Goal: Task Accomplishment & Management: Complete application form

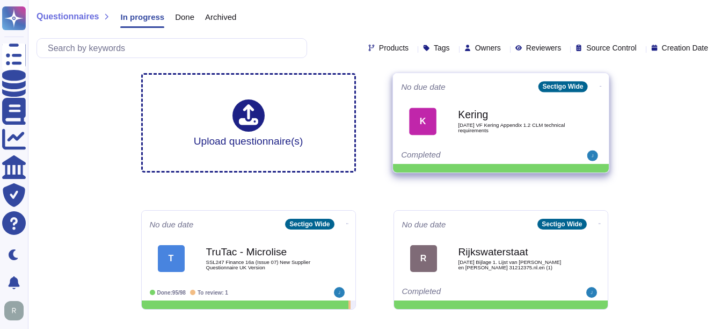
click at [469, 110] on b "Kering" at bounding box center [512, 115] width 109 height 10
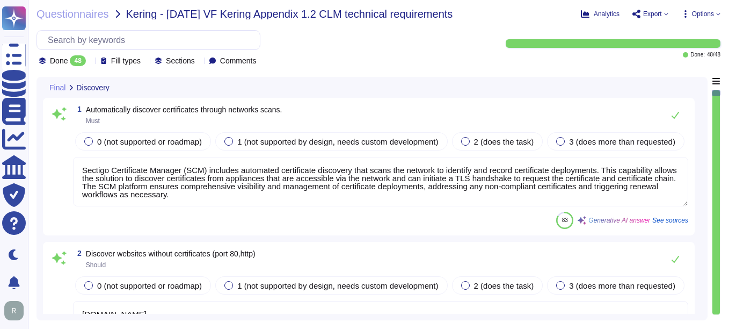
type textarea "Sectigo Certificate Manager (SCM) includes automated certificate discovery that…"
type textarea "[DOMAIN_NAME]"
type textarea "Sectigo Certificate Manager has the ability to discover and manage certificates…"
type textarea "Full-disk encryption is enabled for all systems storing or processing scoped da…"
click at [90, 62] on icon at bounding box center [90, 62] width 0 height 0
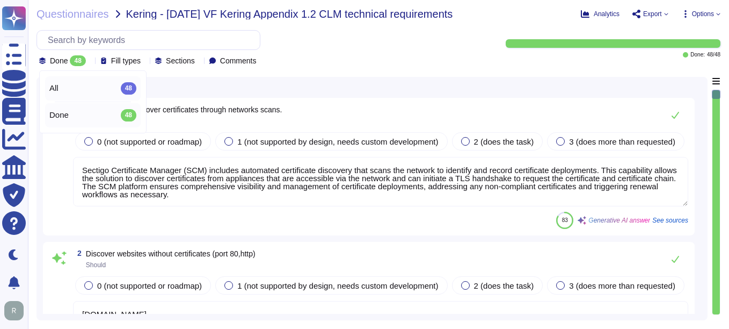
click at [88, 86] on div "All 48" at bounding box center [92, 88] width 87 height 12
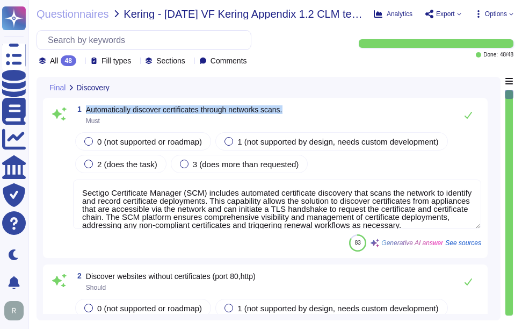
drag, startPoint x: 86, startPoint y: 107, endPoint x: 314, endPoint y: 108, distance: 228.3
click at [314, 108] on div "1 Automatically discover certificates through networks scans. Must" at bounding box center [277, 114] width 408 height 21
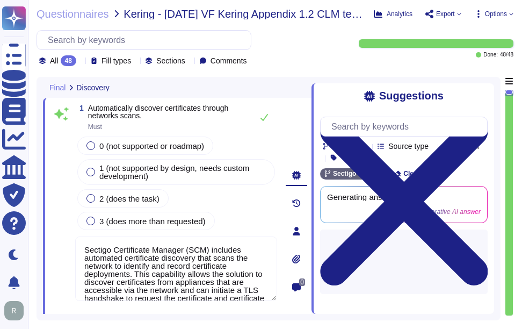
click at [83, 147] on icon at bounding box center [201, 216] width 241 height 138
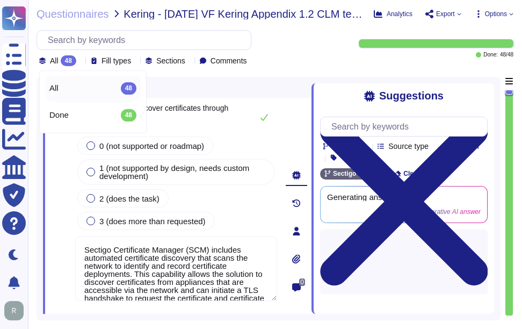
click at [81, 62] on icon at bounding box center [81, 62] width 0 height 0
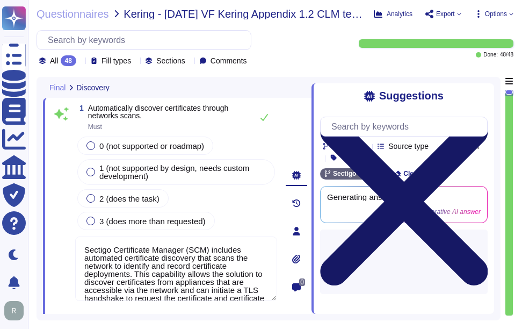
click at [483, 92] on icon at bounding box center [404, 201] width 168 height 223
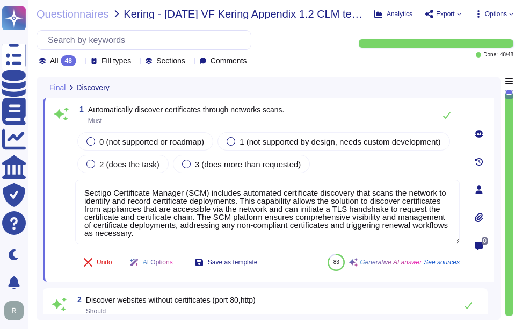
type textarea "Sectigo Certificate Manager has the ability to discover and manage certificates…"
drag, startPoint x: 88, startPoint y: 107, endPoint x: 299, endPoint y: 106, distance: 211.1
click at [299, 106] on div "1 Automatically discover certificates through networks scans. Must" at bounding box center [267, 114] width 385 height 21
